Goal: Information Seeking & Learning: Check status

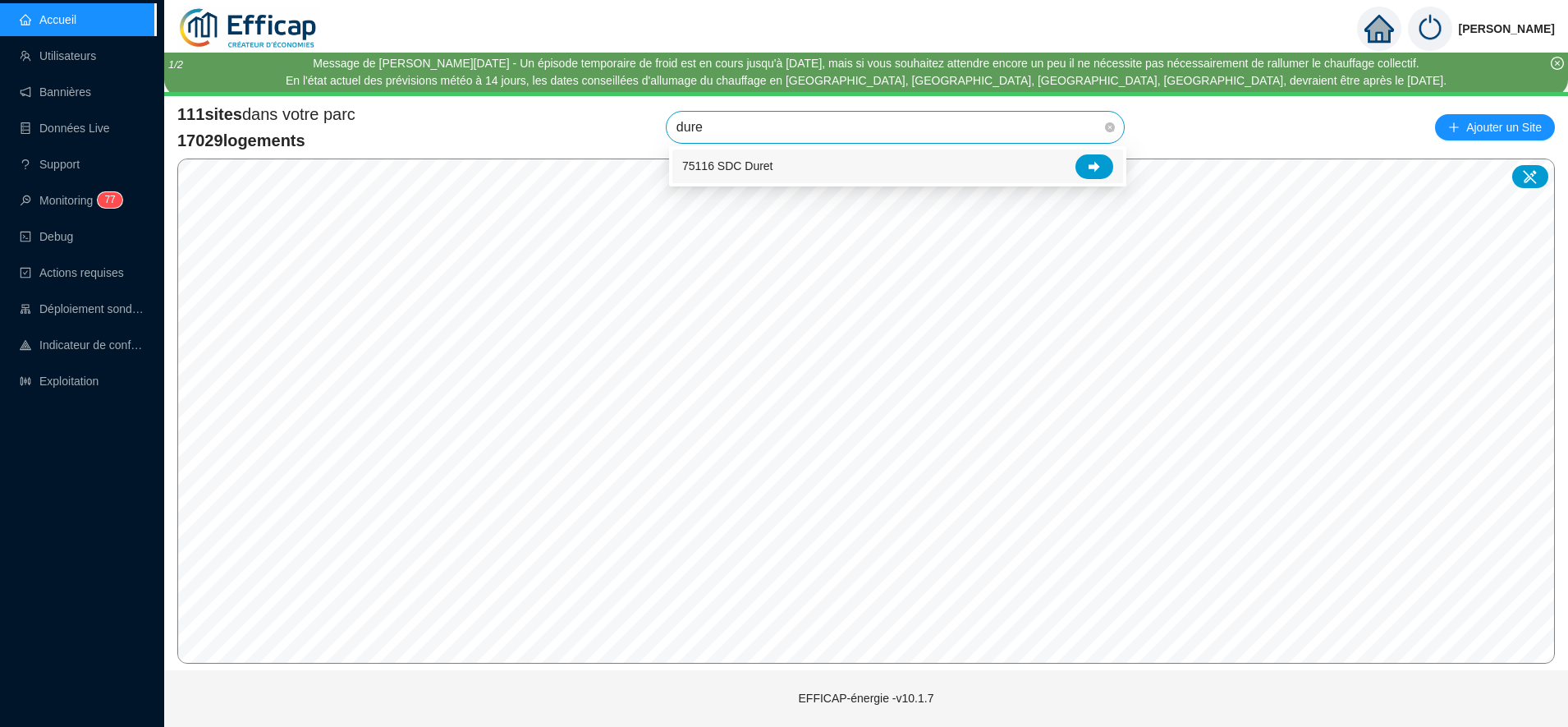
type input "duret"
click at [1095, 175] on div at bounding box center [1094, 166] width 38 height 25
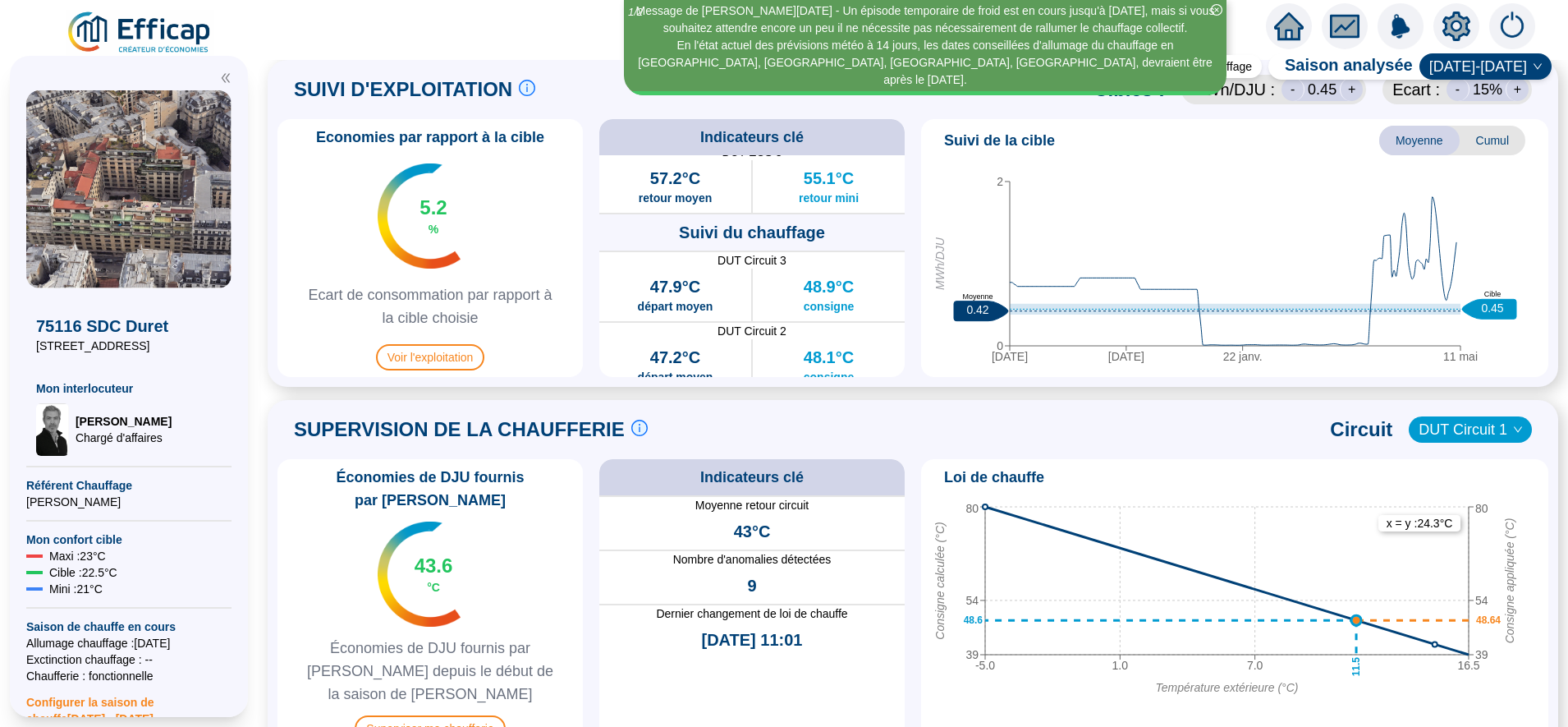
scroll to position [768, 0]
click at [479, 714] on span "Superviser ma chaufferie" at bounding box center [429, 727] width 150 height 26
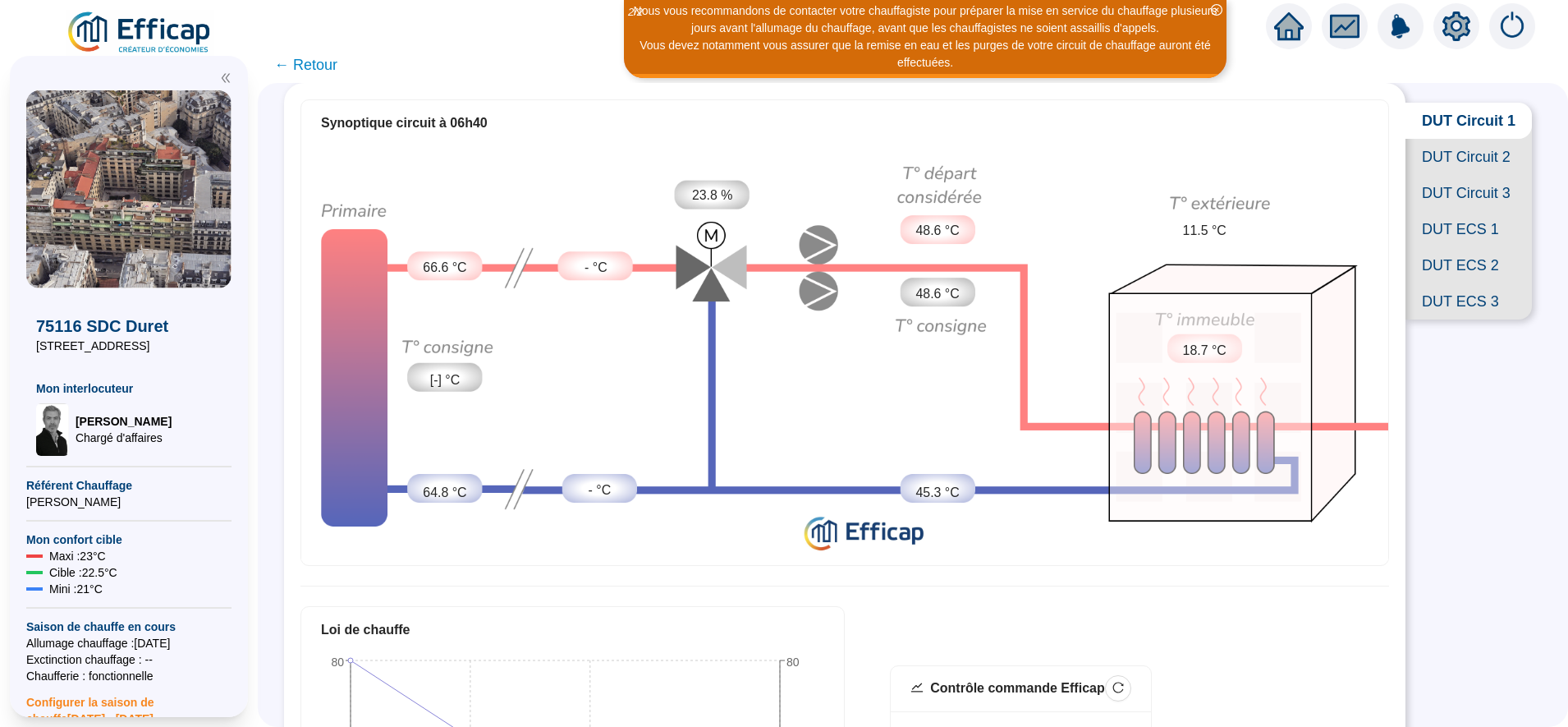
scroll to position [77, 0]
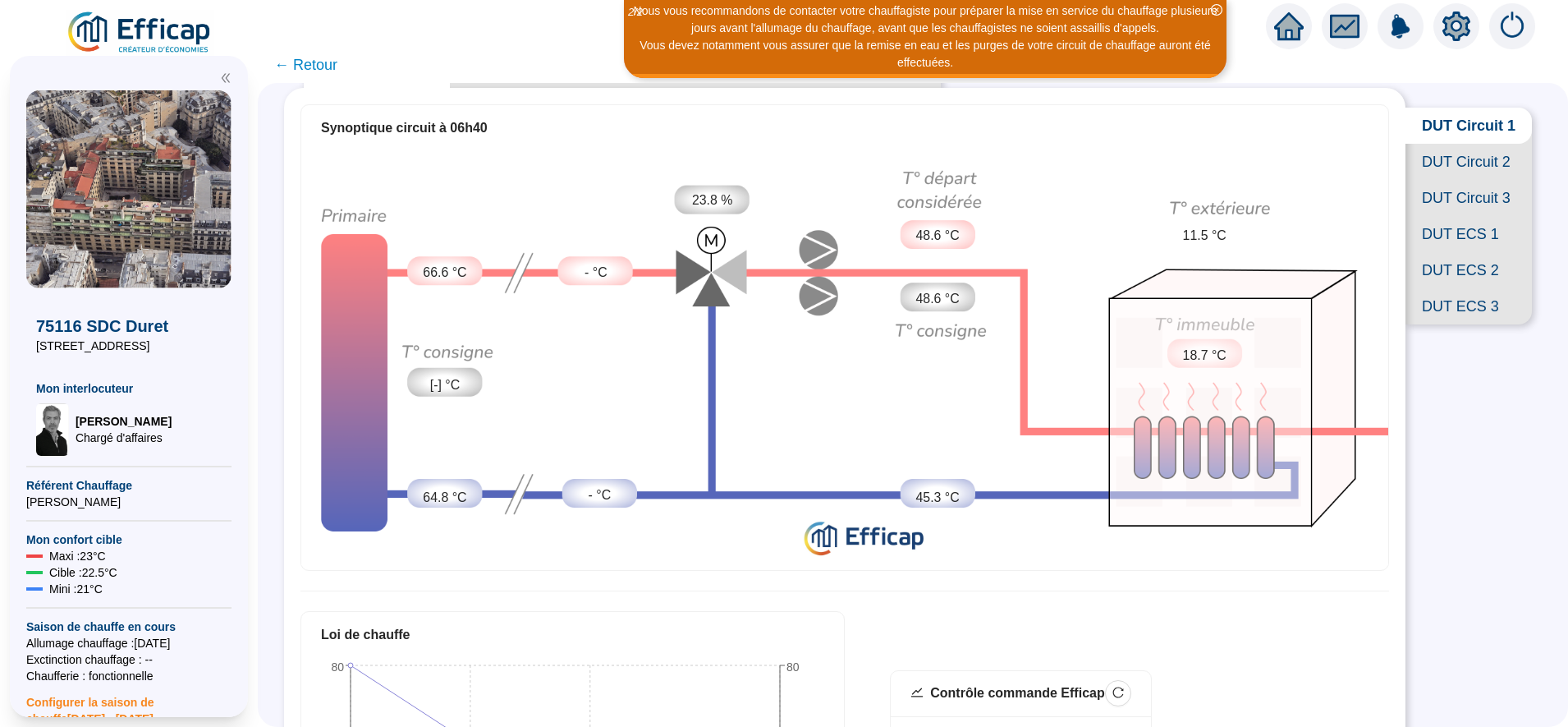
click at [1448, 176] on span "DUT Circuit 2" at bounding box center [1468, 162] width 126 height 36
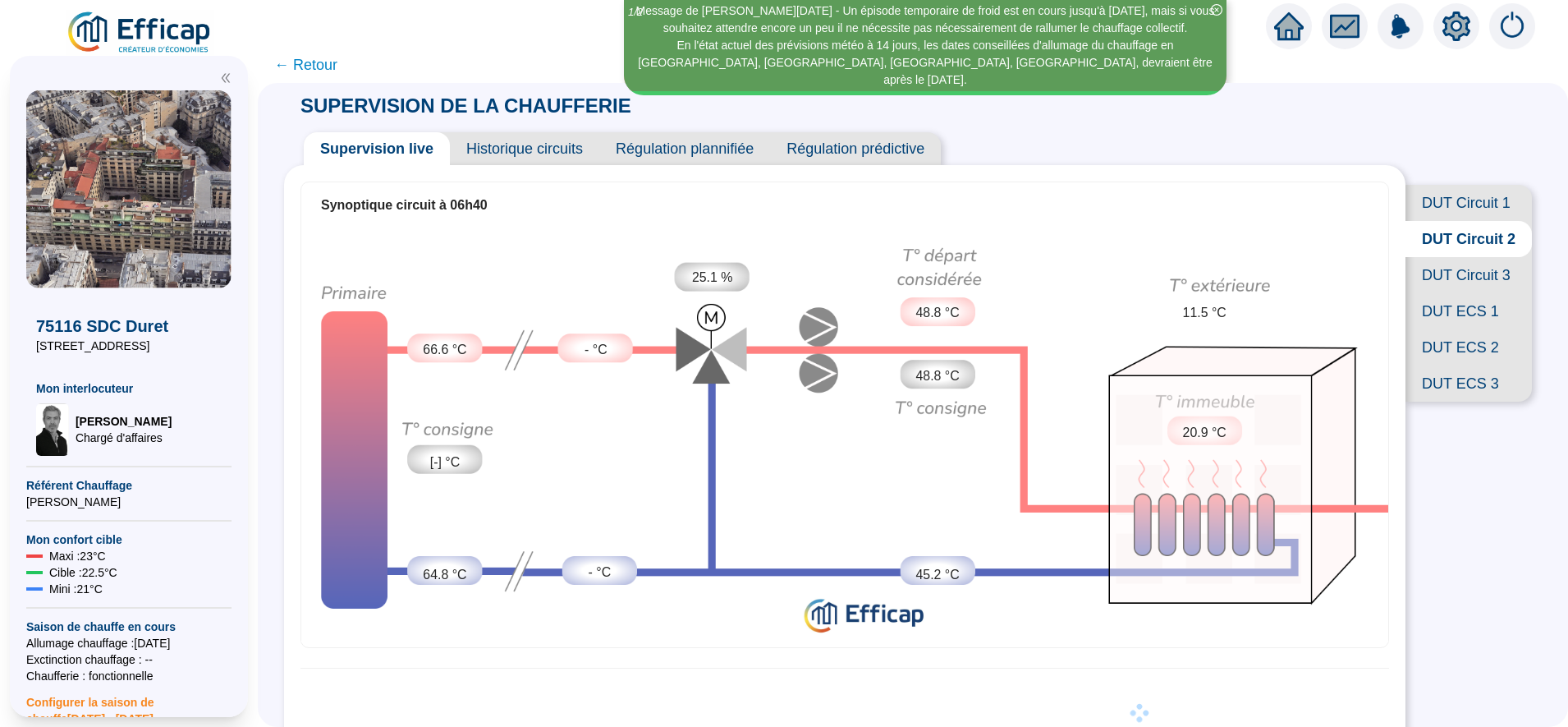
click at [1442, 293] on span "DUT Circuit 3" at bounding box center [1468, 275] width 126 height 36
click at [1446, 255] on span "DUT Circuit 2" at bounding box center [1468, 238] width 126 height 36
click at [1446, 212] on span "DUT Circuit 1" at bounding box center [1468, 203] width 126 height 36
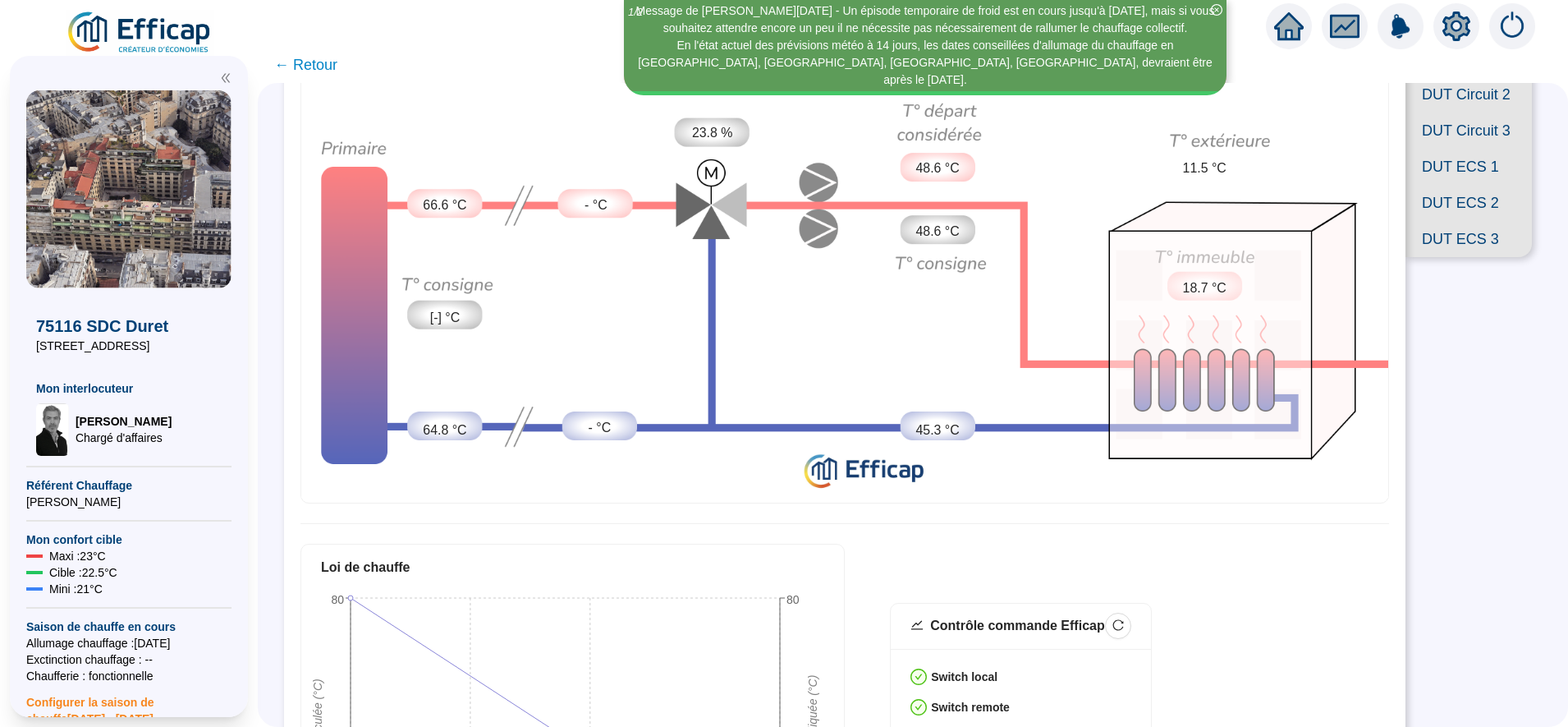
click at [1442, 112] on span "DUT Circuit 2" at bounding box center [1468, 94] width 126 height 36
click at [1440, 149] on span "DUT Circuit 3" at bounding box center [1468, 130] width 126 height 36
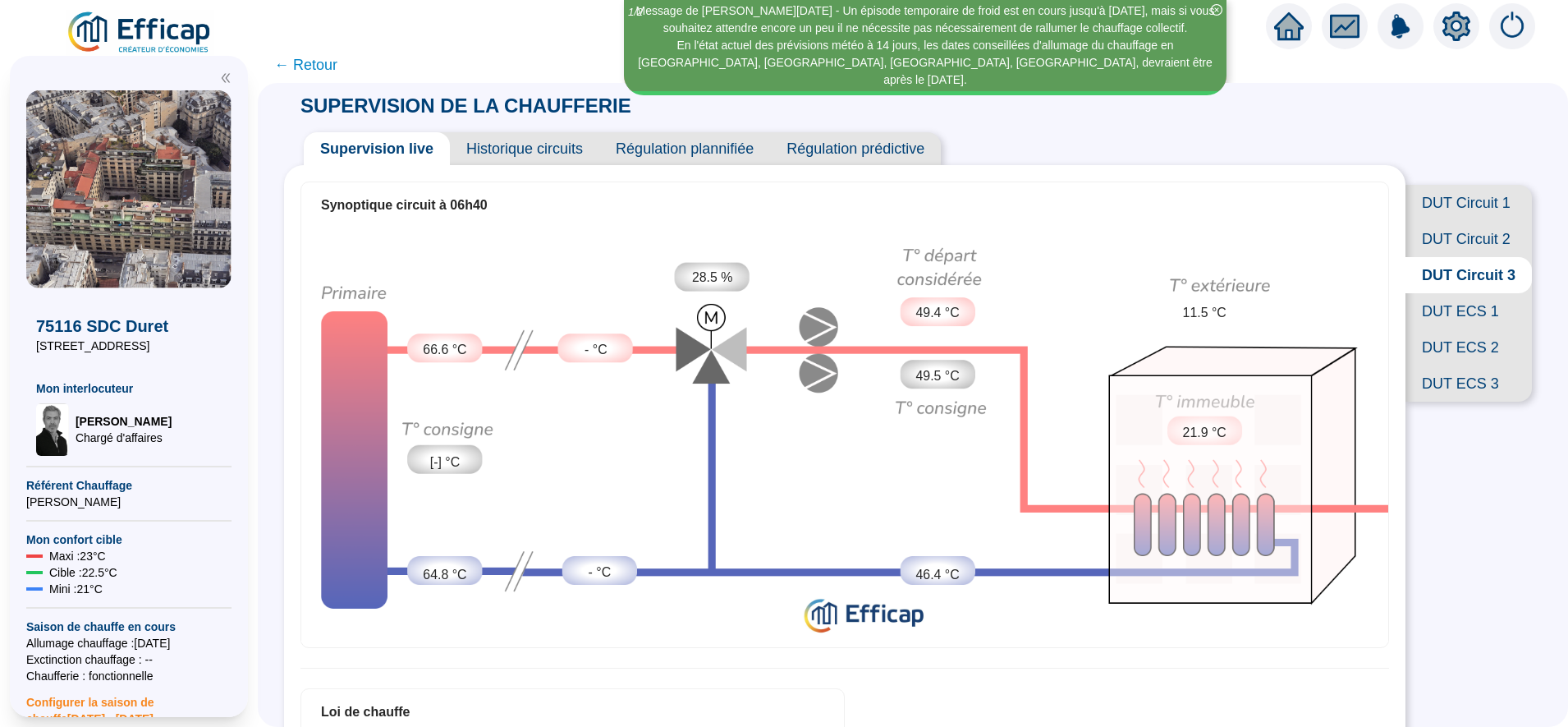
click at [335, 73] on span "← Retour" at bounding box center [306, 65] width 64 height 23
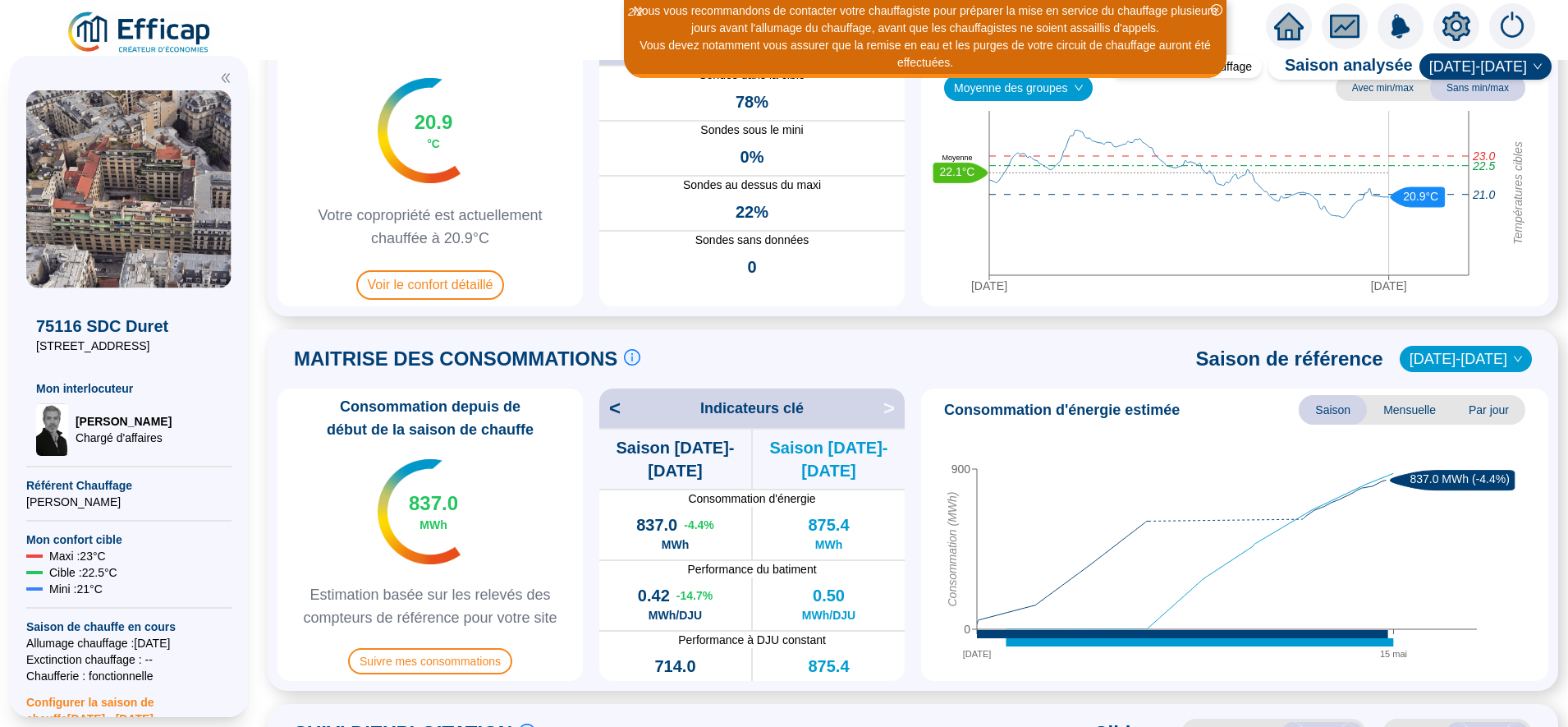
scroll to position [121, 0]
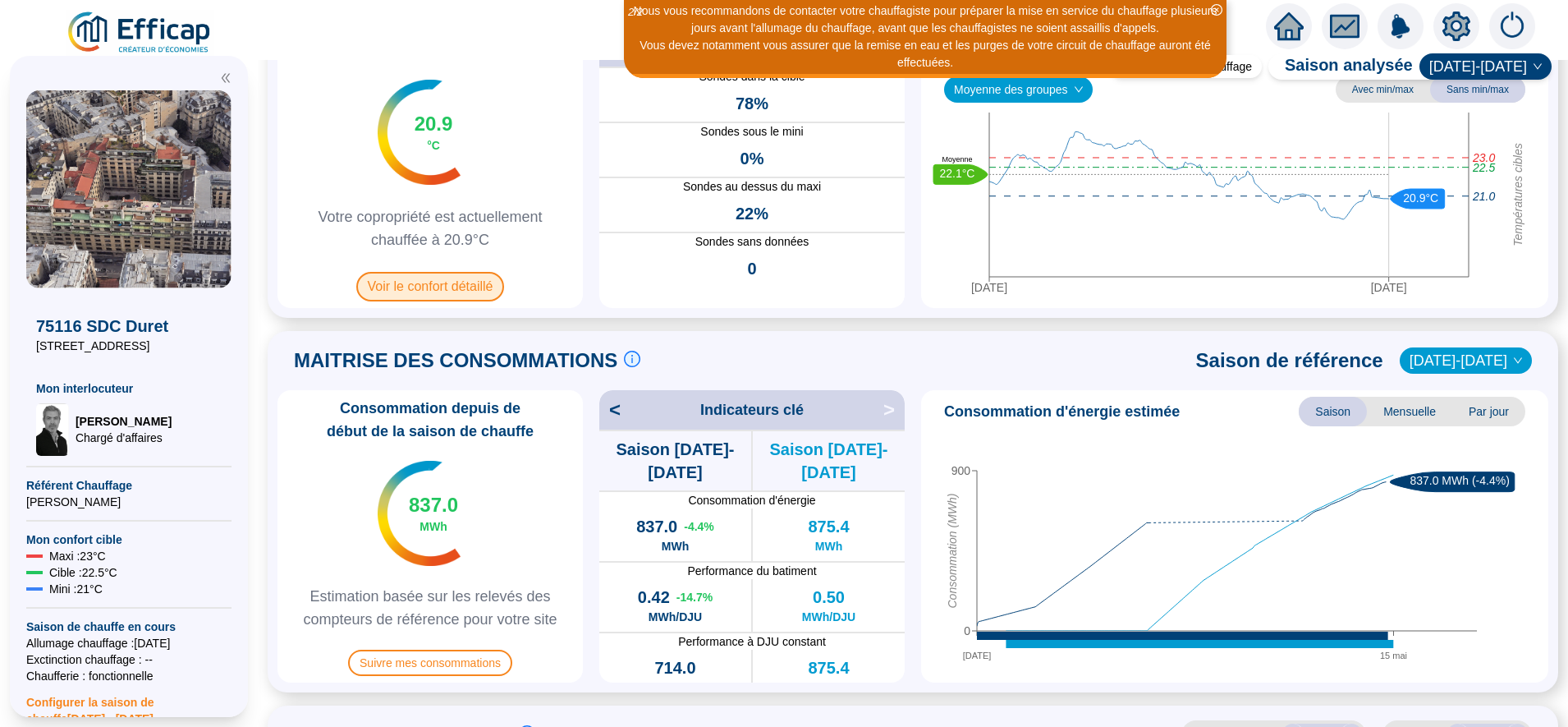
click at [483, 283] on span "Voir le confort détaillé" at bounding box center [431, 287] width 149 height 30
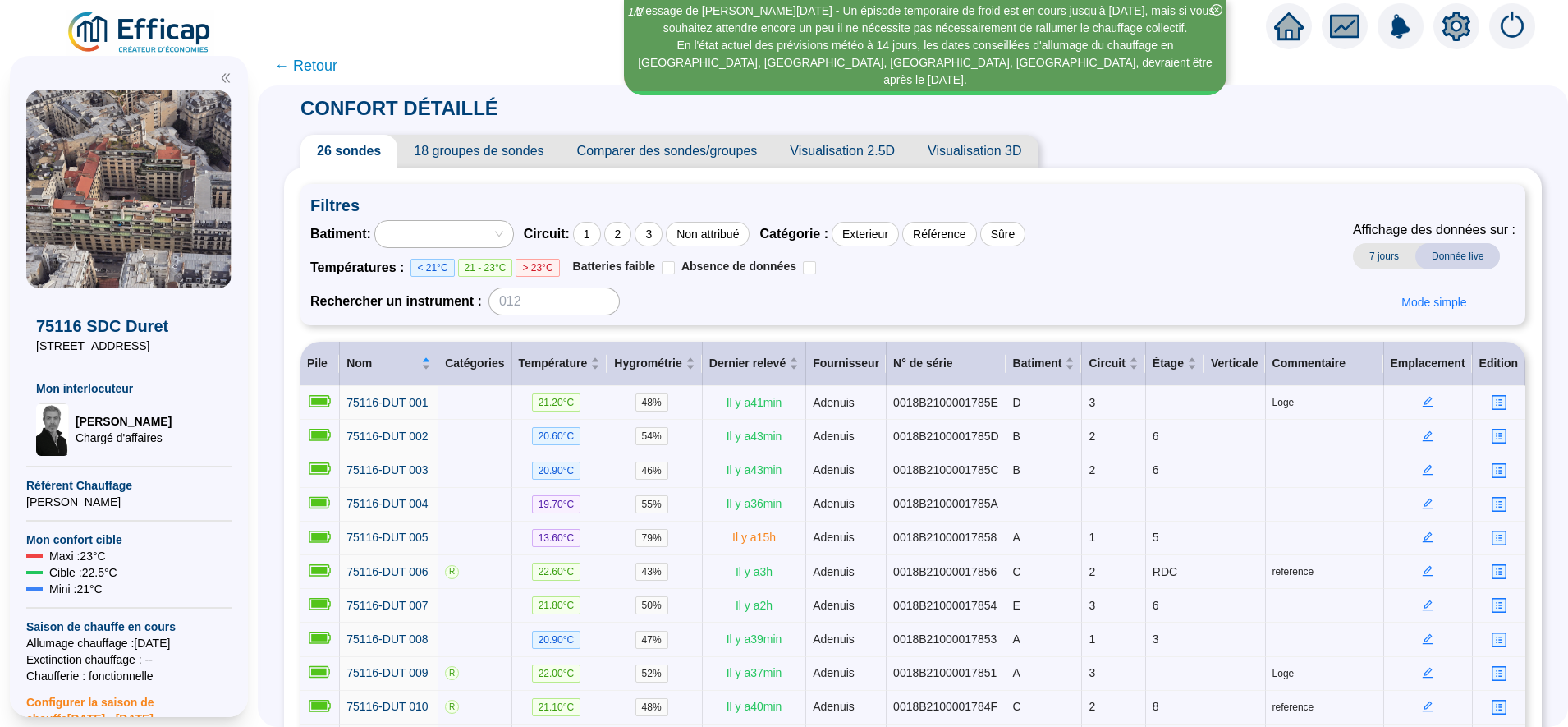
click at [519, 159] on span "18 groupes de sondes" at bounding box center [479, 151] width 163 height 33
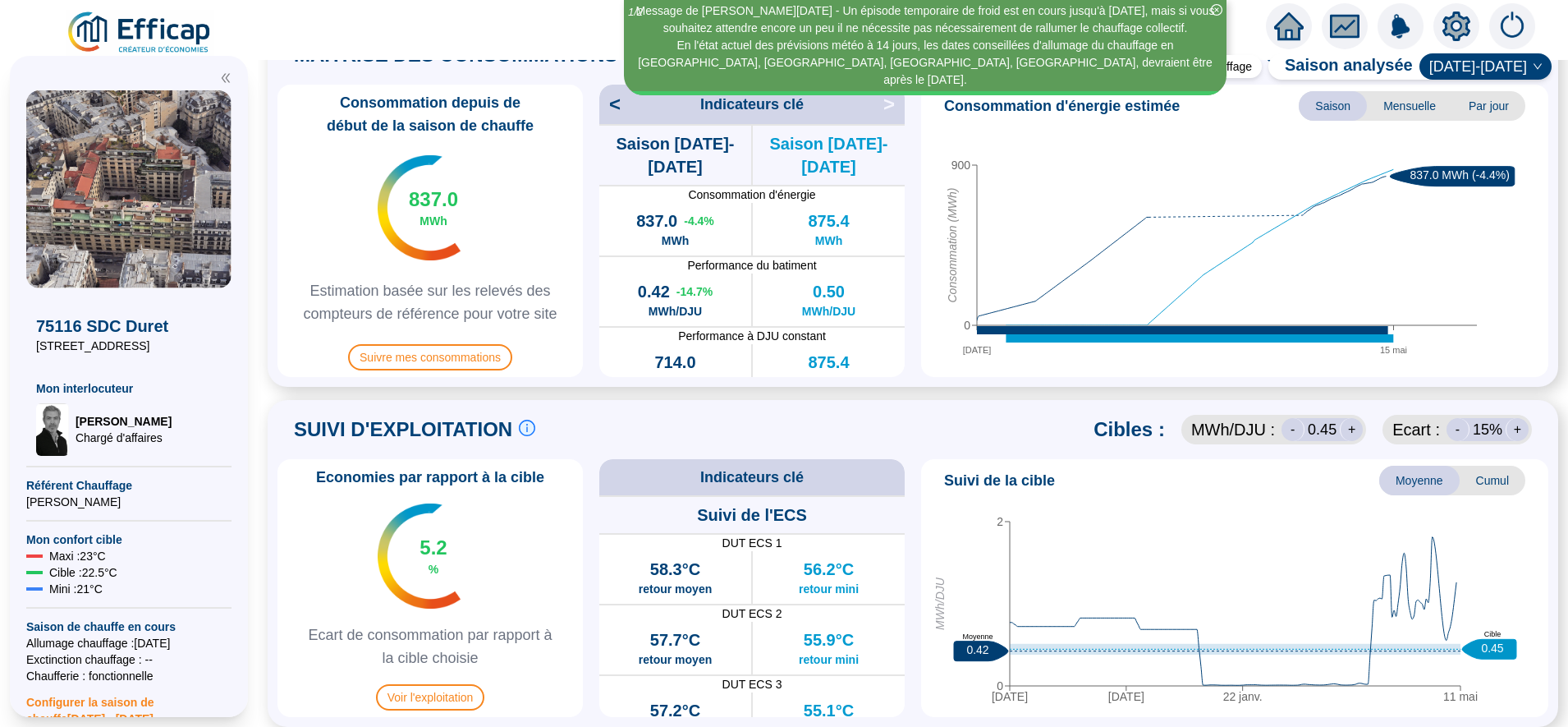
scroll to position [48, 0]
